Goal: Task Accomplishment & Management: Manage account settings

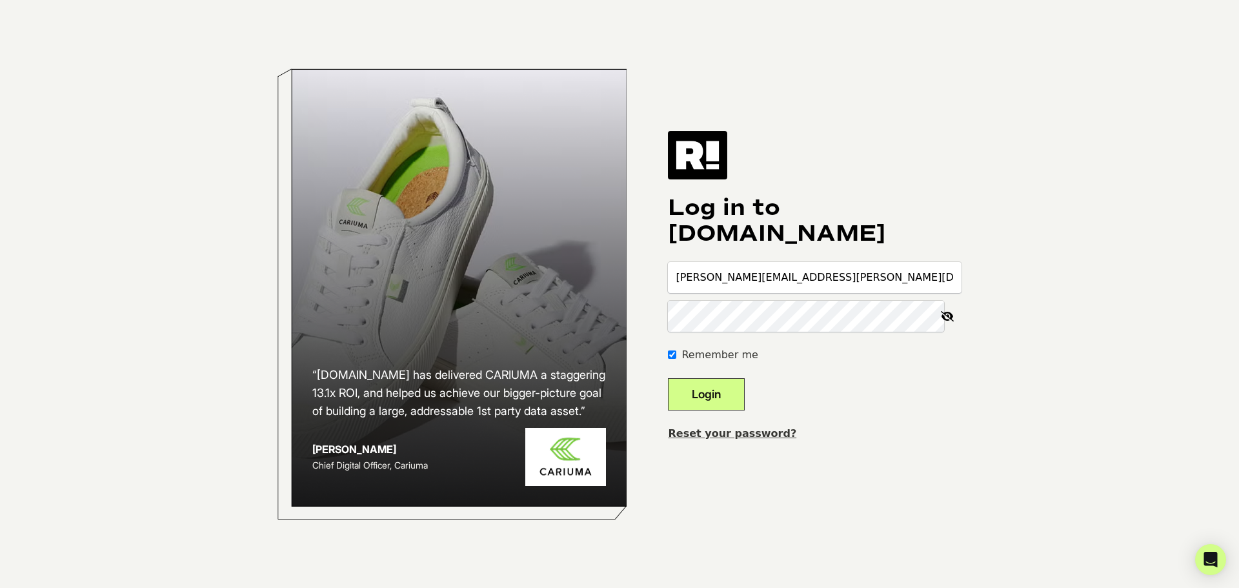
type input "[PERSON_NAME][EMAIL_ADDRESS][PERSON_NAME][DOMAIN_NAME]"
click at [668, 378] on button "Login" at bounding box center [706, 394] width 77 height 32
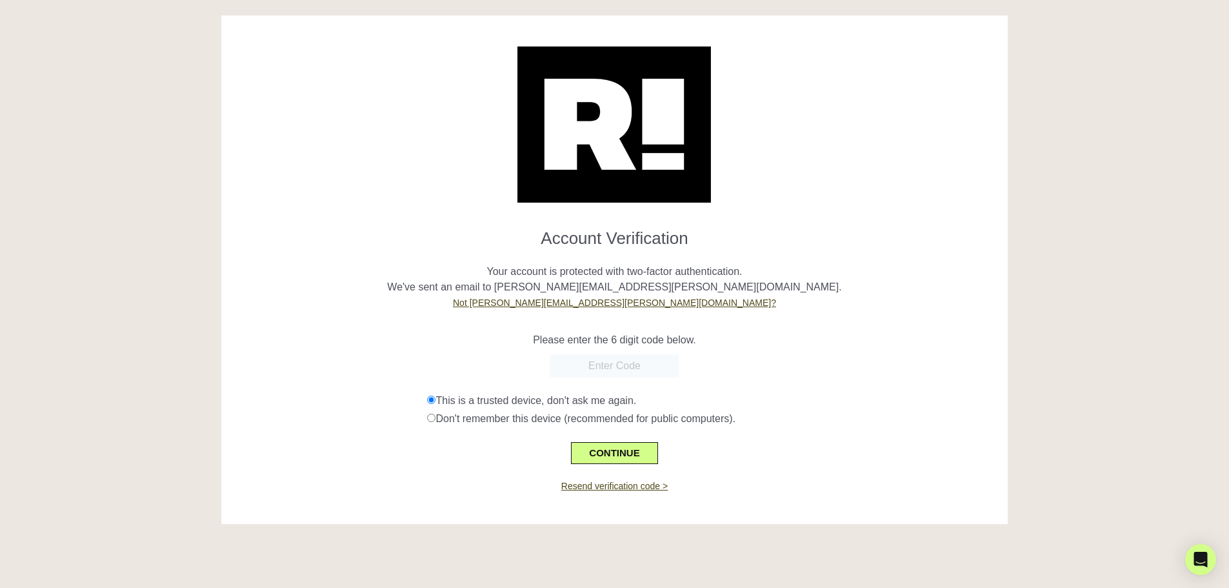
paste input "292303"
type input "292303"
click at [632, 451] on button "CONTINUE" at bounding box center [614, 453] width 86 height 22
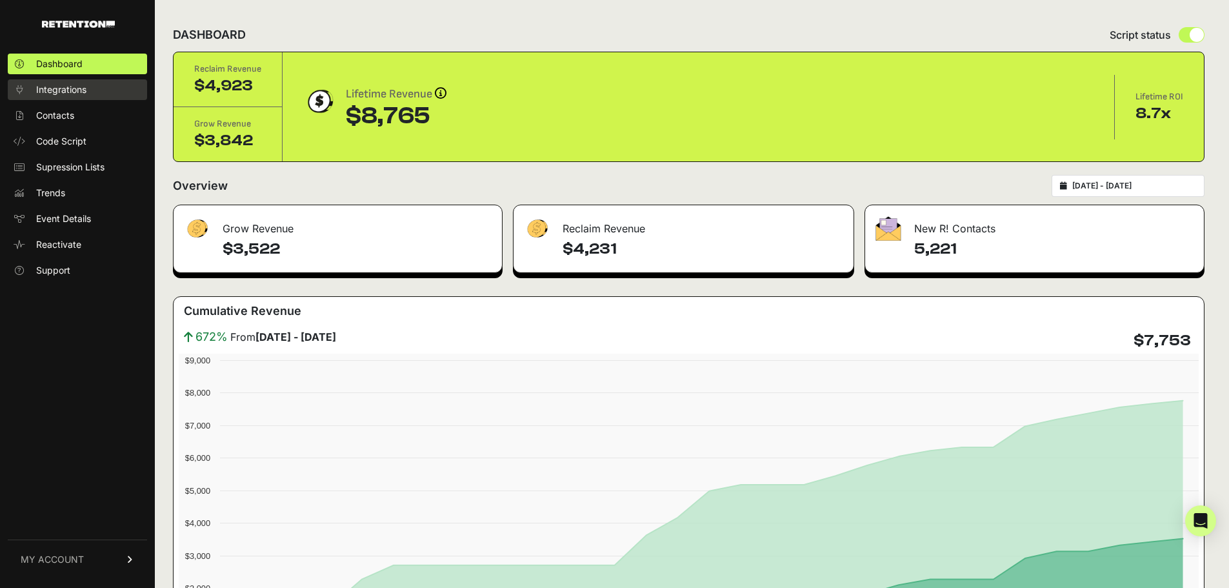
click at [88, 92] on link "Integrations" at bounding box center [77, 89] width 139 height 21
